Goal: Task Accomplishment & Management: Complete application form

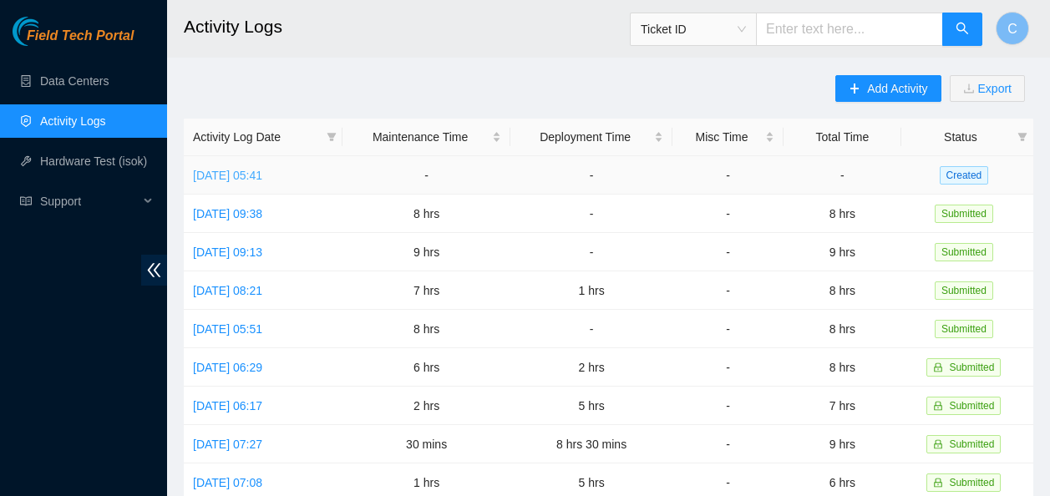
click at [262, 172] on link "[DATE] 05:41" at bounding box center [227, 175] width 69 height 13
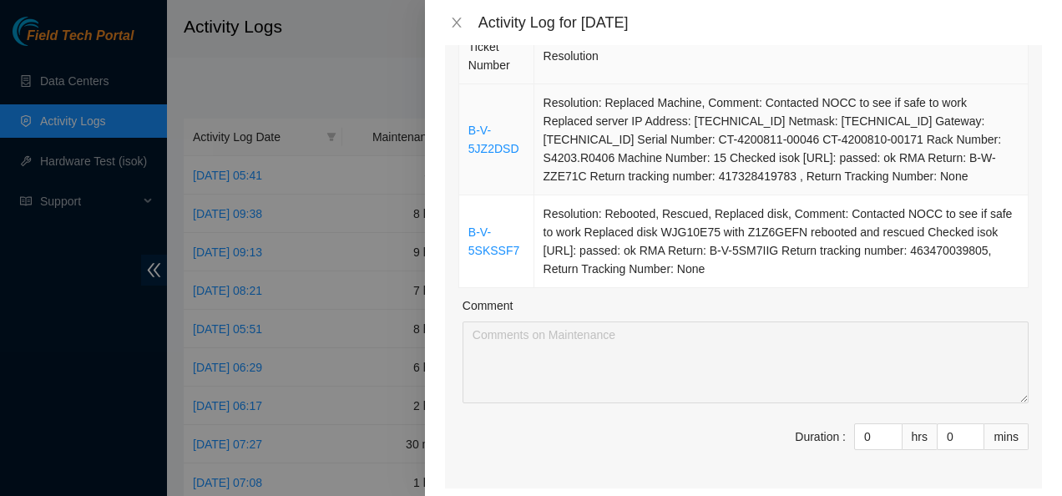
scroll to position [205, 0]
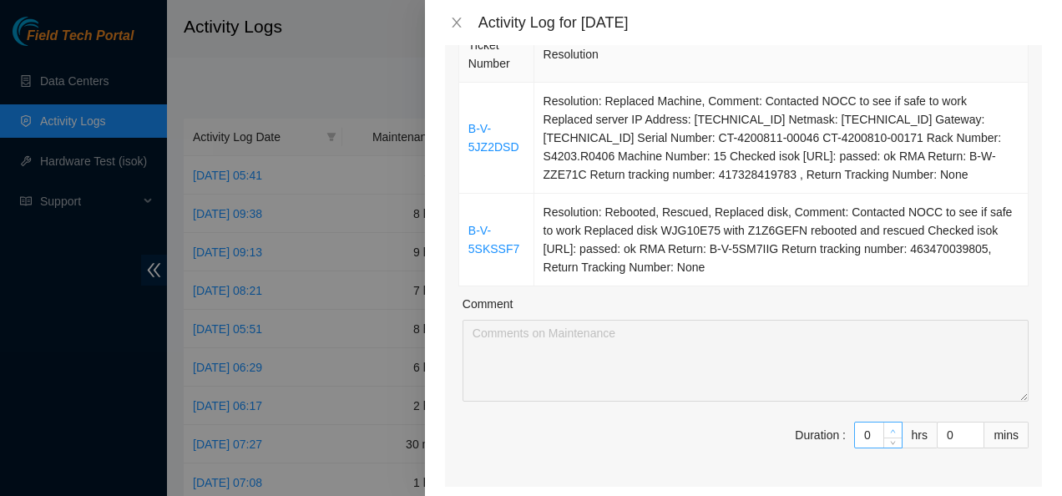
type input "1"
click at [890, 428] on icon "up" at bounding box center [893, 431] width 6 height 6
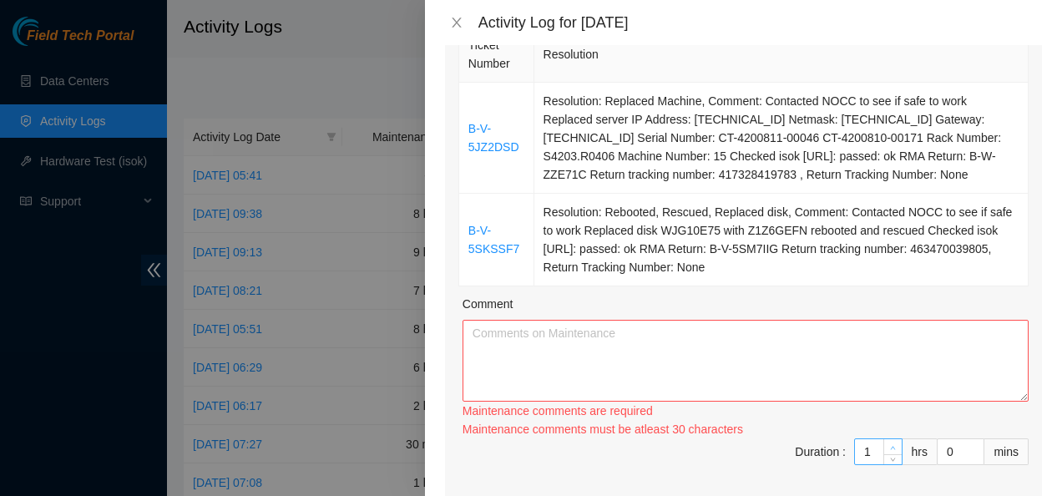
click at [883, 428] on div "Maintenance comments must be atleast 30 characters" at bounding box center [746, 429] width 566 height 18
type input "2"
click at [891, 447] on icon "up" at bounding box center [893, 447] width 5 height 3
drag, startPoint x: 786, startPoint y: 264, endPoint x: 467, endPoint y: 120, distance: 349.9
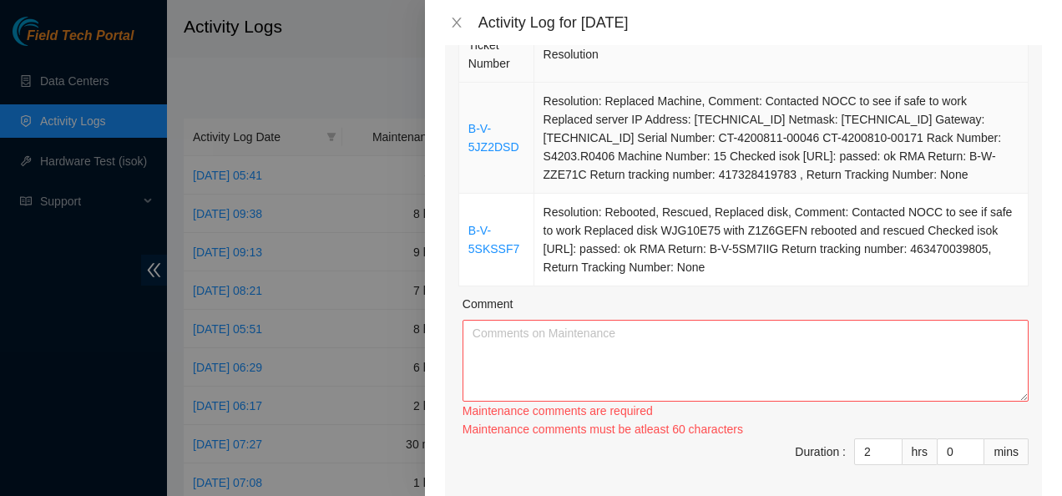
click at [467, 120] on tbody "B-V-5JZ2DSD Resolution: Replaced Machine, Comment: Contacted NOCC to see if saf…" at bounding box center [744, 185] width 570 height 204
copy tbody "B-V-5JZ2DSD Resolution: Replaced Machine, Comment: Contacted NOCC to see if saf…"
click at [539, 331] on textarea "Comment" at bounding box center [746, 361] width 566 height 82
paste textarea "B-V-5JZ2DSD Resolution: Replaced Machine, Comment: Contacted NOCC to see if saf…"
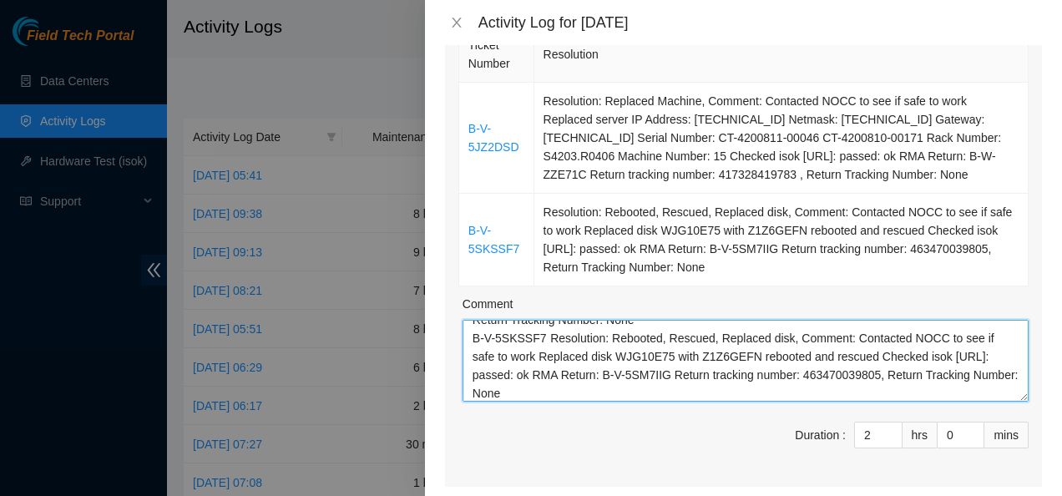
scroll to position [0, 0]
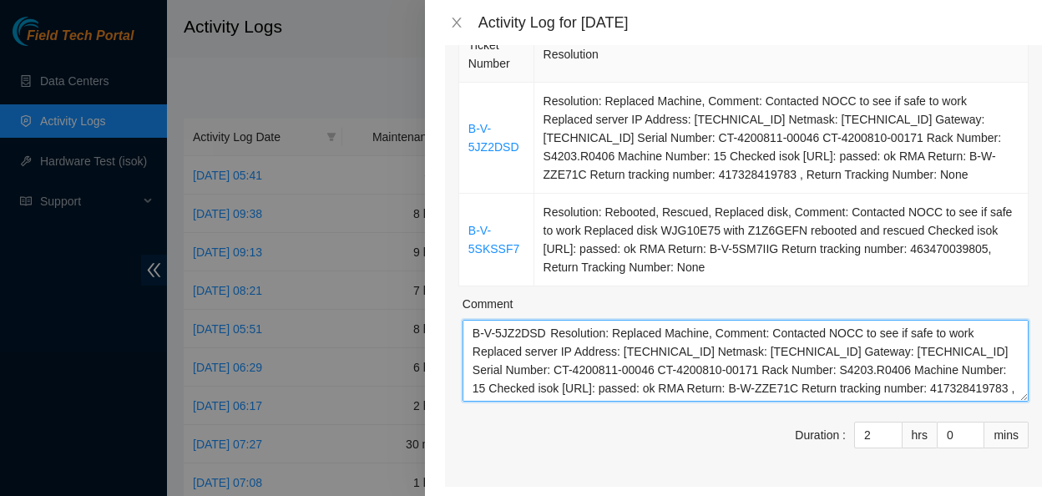
click at [546, 333] on textarea "B-V-5JZ2DSD Resolution: Replaced Machine, Comment: Contacted NOCC to see if saf…" at bounding box center [746, 361] width 566 height 82
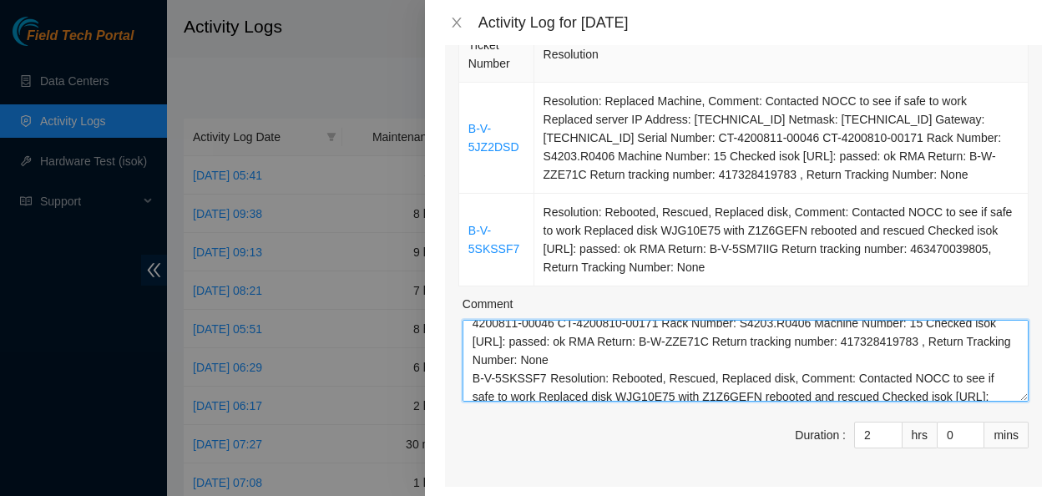
scroll to position [66, 0]
click at [541, 374] on textarea "B-V-5JZ2DSD Resolution: Replaced Machine, Comment: Contacted NOCC to see if saf…" at bounding box center [746, 361] width 566 height 82
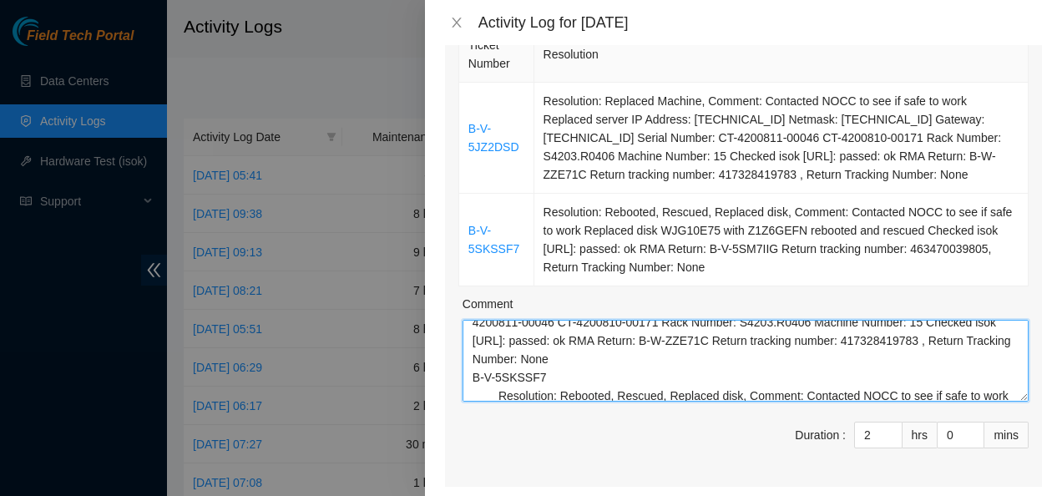
scroll to position [68, 0]
click at [470, 373] on textarea "B-V-5JZ2DSD Resolution: Replaced Machine, Comment: Contacted NOCC to see if saf…" at bounding box center [746, 361] width 566 height 82
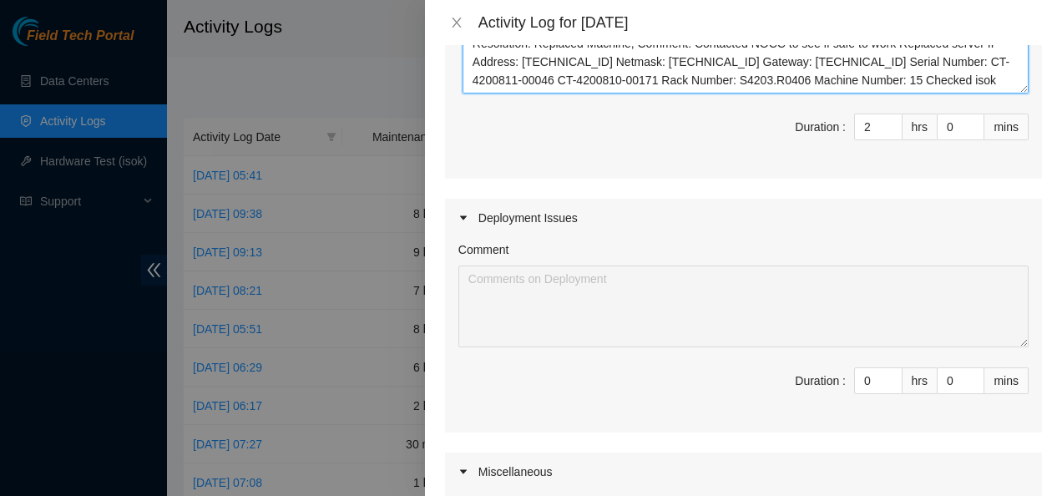
scroll to position [515, 0]
type textarea "B-V-5JZ2DSD Resolution: Replaced Machine, Comment: Contacted NOCC to see if saf…"
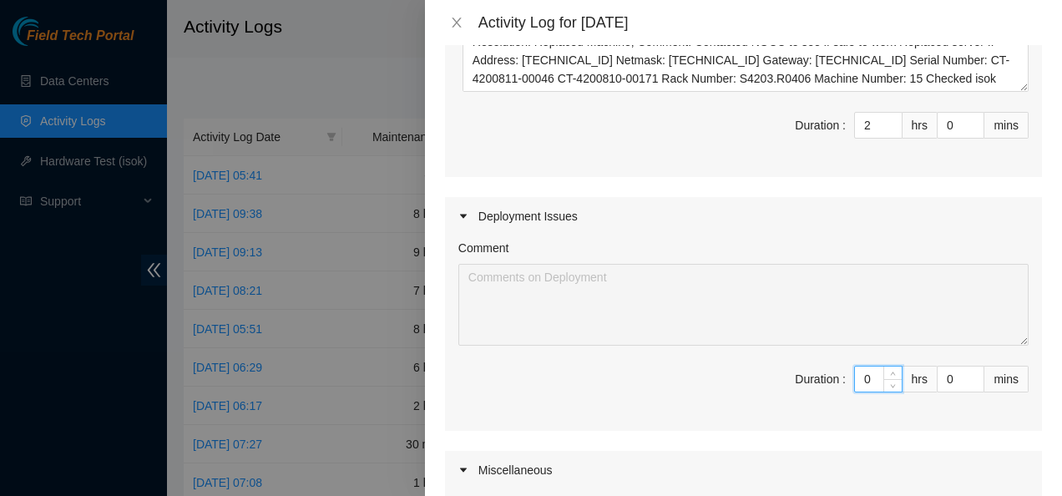
click at [865, 380] on input "0" at bounding box center [878, 379] width 47 height 25
type input "6"
type input "8"
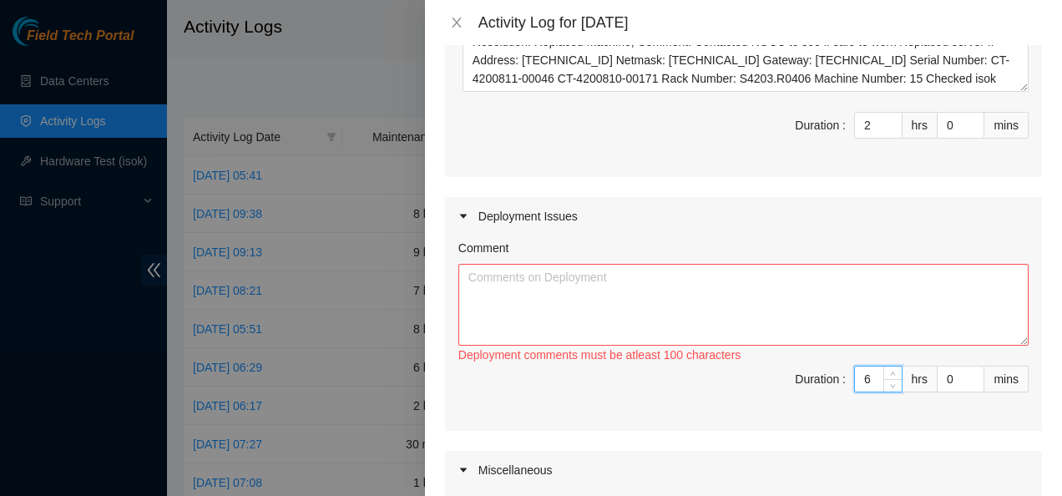
type input "6"
click at [694, 292] on textarea "Comment" at bounding box center [744, 305] width 570 height 82
click at [572, 281] on textarea "Received pallets for deployment and" at bounding box center [744, 305] width 570 height 82
click at [704, 277] on textarea "Received pallets for current deployment and" at bounding box center [744, 305] width 570 height 82
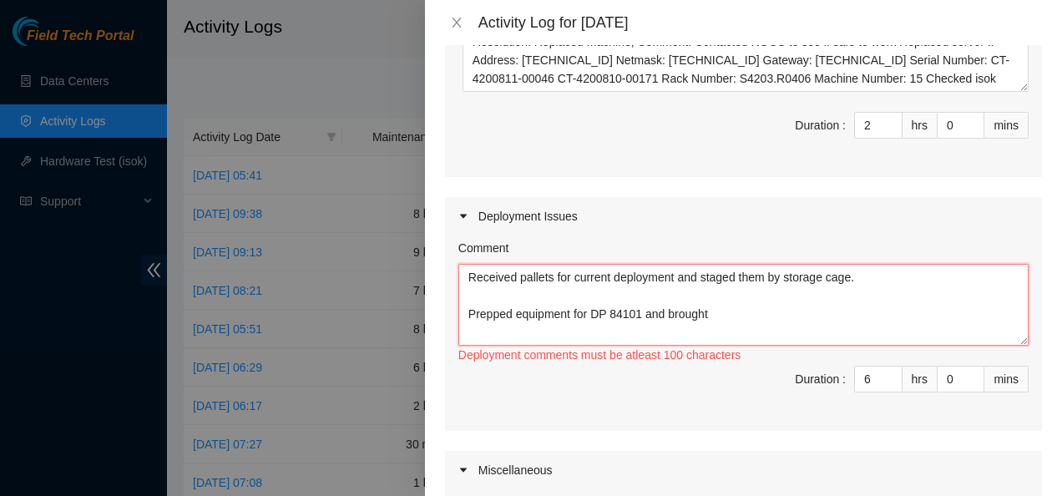
click at [664, 315] on textarea "Received pallets for current deployment and staged them by storage cage. Preppe…" at bounding box center [744, 305] width 570 height 82
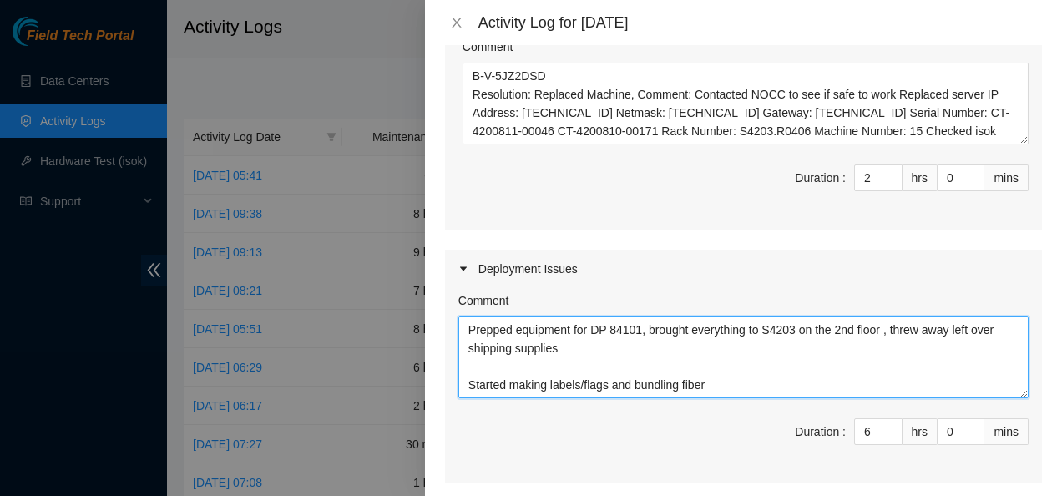
scroll to position [68, 0]
paste textarea ""S4203.R0116 r01.leaf114.sea01.fab p.1 S4203.R0218 r01.spine101.sea01.fab p.11"…"
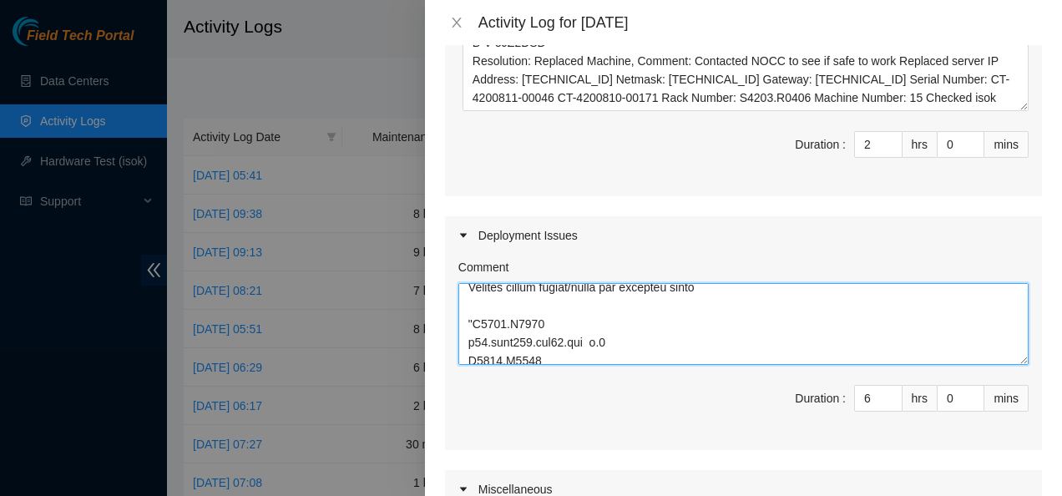
scroll to position [102, 0]
click at [522, 316] on textarea "Comment" at bounding box center [744, 324] width 570 height 82
click at [489, 302] on textarea "Comment" at bounding box center [744, 324] width 570 height 82
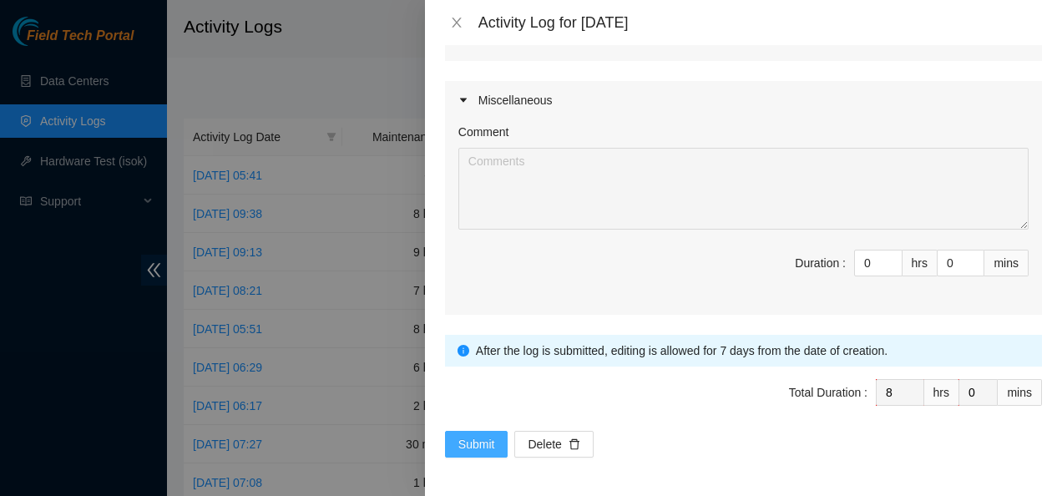
type textarea "Received pallets for current deployment and staged them by storage cage. Preppe…"
click at [471, 437] on span "Submit" at bounding box center [477, 444] width 37 height 18
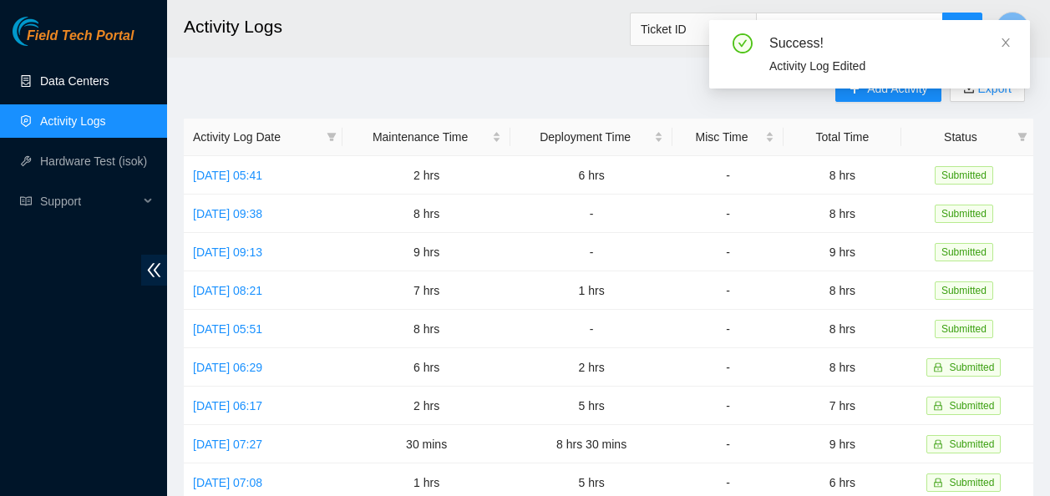
click at [72, 84] on link "Data Centers" at bounding box center [74, 80] width 68 height 13
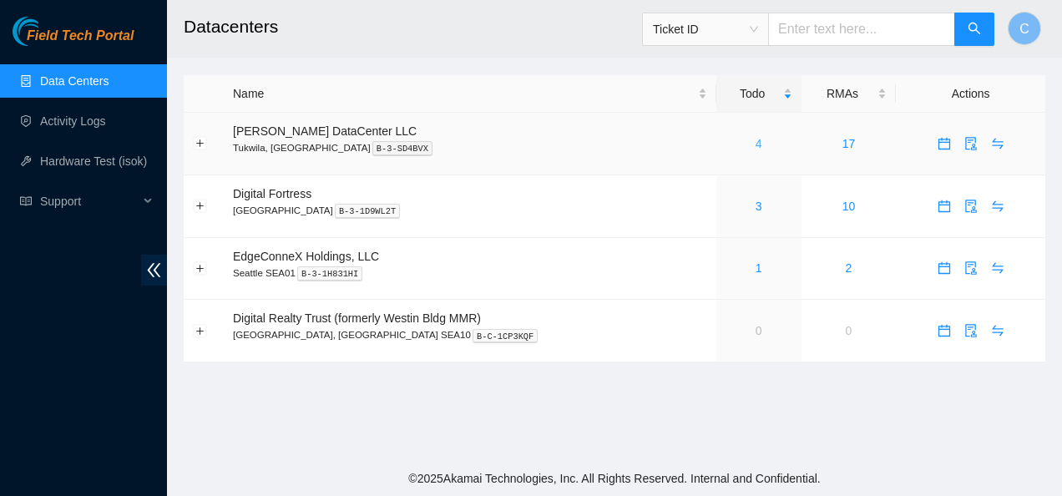
click at [756, 144] on link "4" at bounding box center [759, 143] width 7 height 13
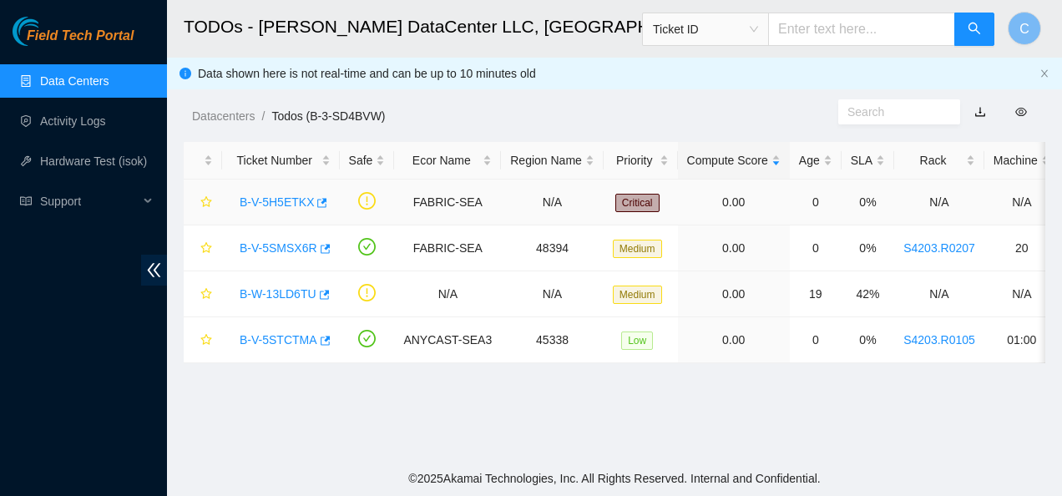
click at [275, 199] on link "B-V-5H5ETKX" at bounding box center [277, 201] width 74 height 13
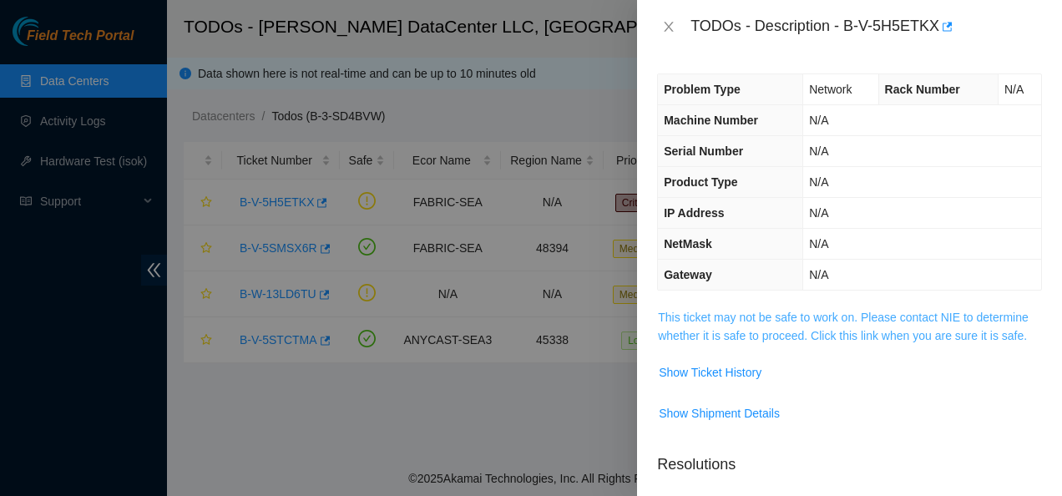
click at [686, 317] on link "This ticket may not be safe to work on. Please contact NIE to determine whether…" at bounding box center [843, 327] width 371 height 32
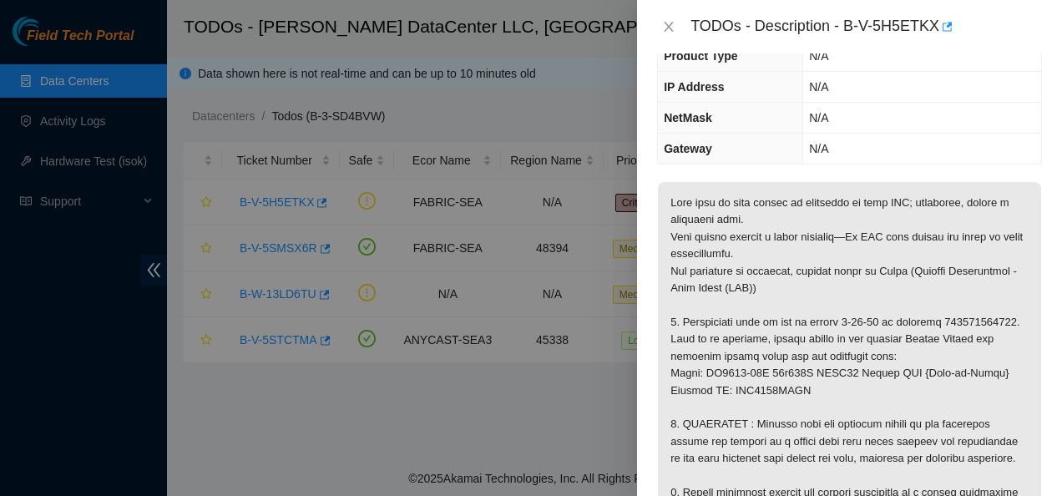
scroll to position [128, 0]
click at [670, 27] on icon "close" at bounding box center [668, 26] width 13 height 13
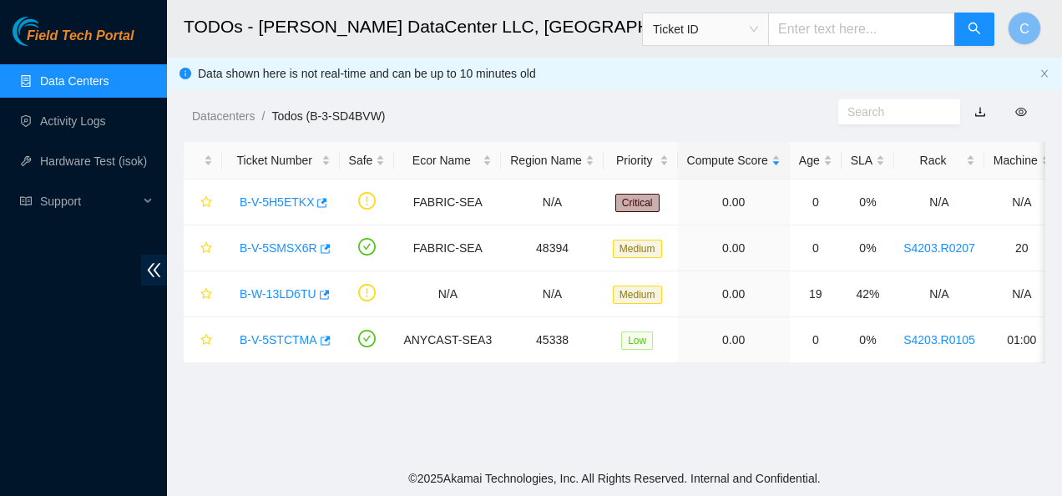
scroll to position [183, 0]
click at [272, 246] on link "B-V-5SMSX6R" at bounding box center [279, 247] width 78 height 13
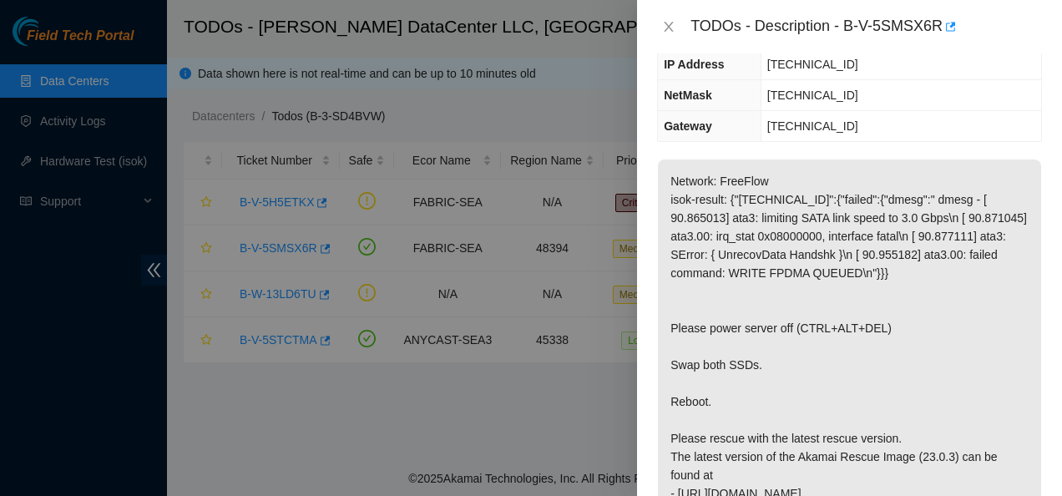
scroll to position [0, 0]
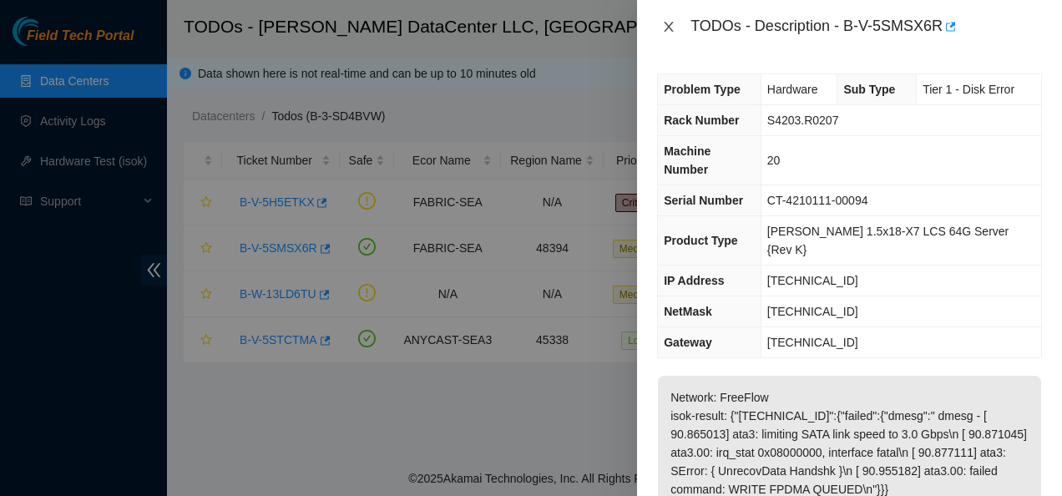
click at [667, 20] on icon "close" at bounding box center [668, 26] width 13 height 13
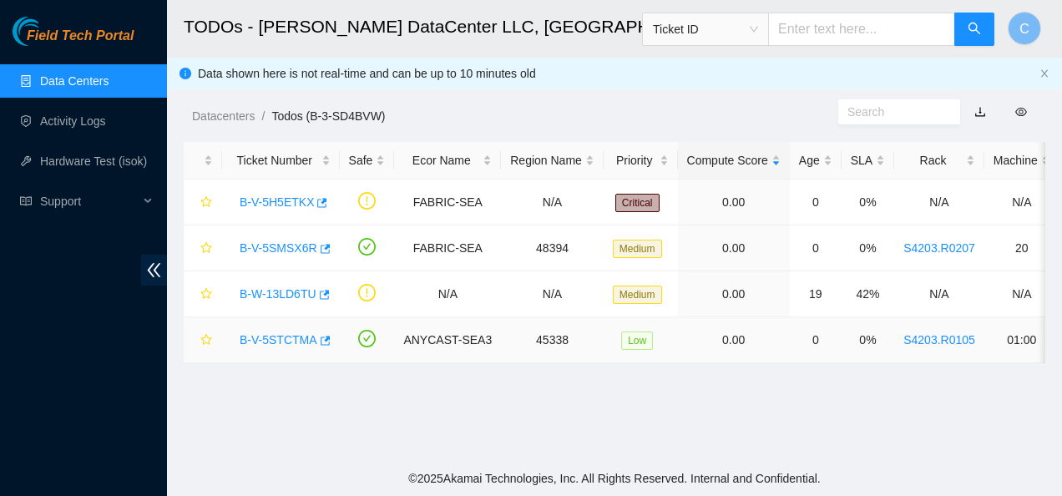
click at [290, 338] on link "B-V-5STCTMA" at bounding box center [279, 339] width 78 height 13
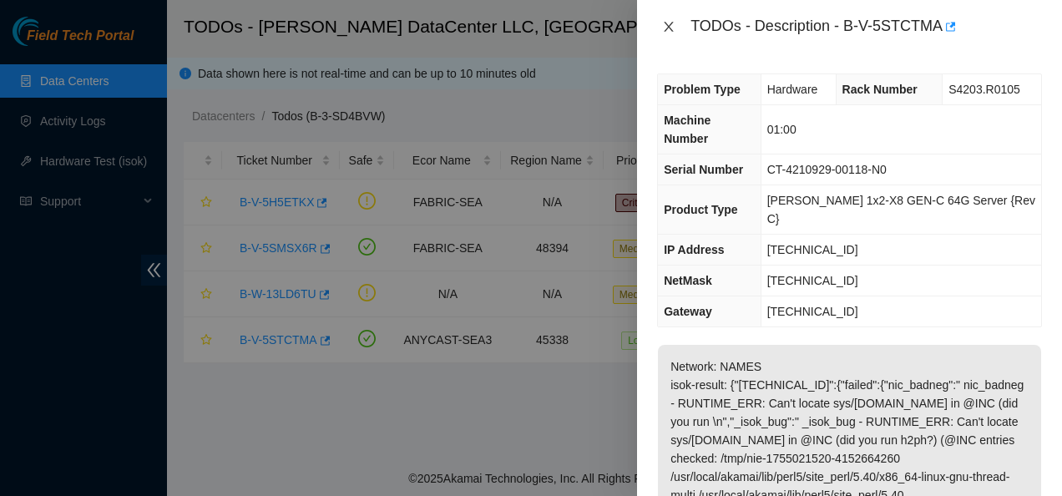
click at [673, 23] on icon "close" at bounding box center [669, 27] width 9 height 10
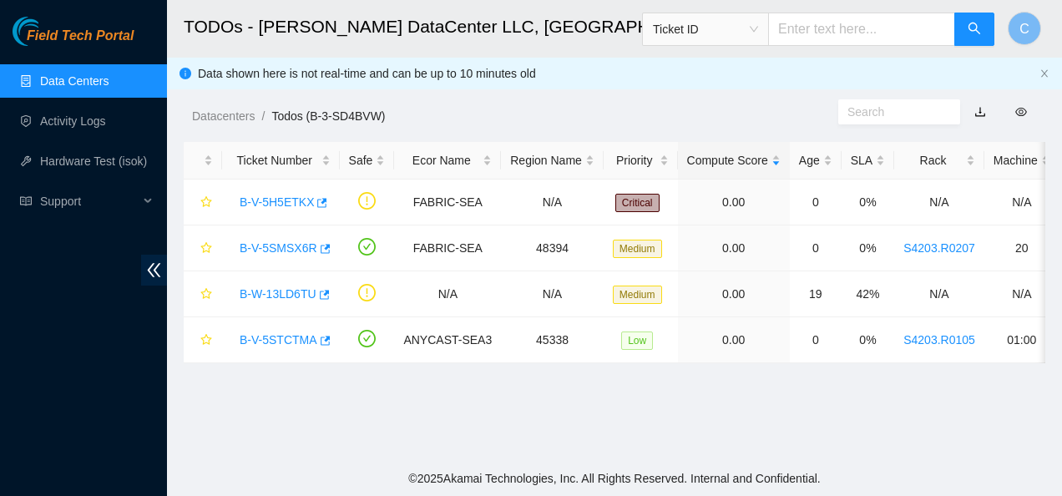
click at [560, 90] on div "Datacenters / Todos (B-3-SD4BVW) /" at bounding box center [503, 79] width 672 height 94
